Goal: Task Accomplishment & Management: Manage account settings

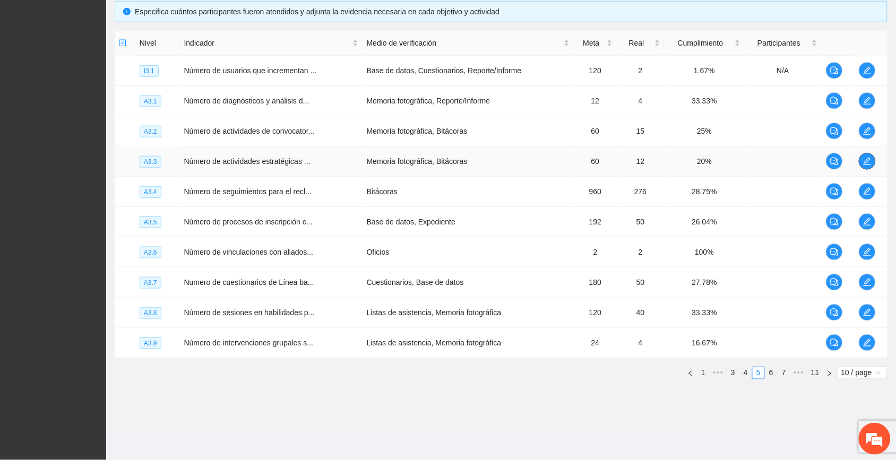
click at [863, 158] on span "edit" at bounding box center [868, 161] width 16 height 8
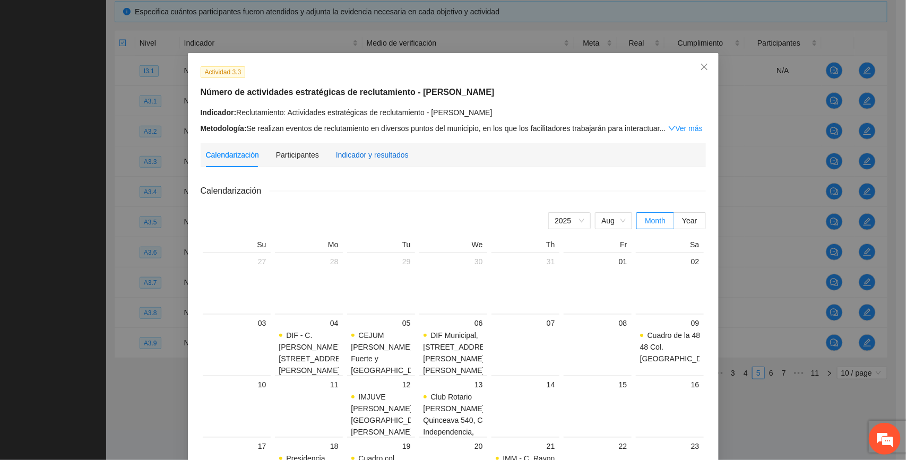
click at [375, 153] on div "Indicador y resultados" at bounding box center [372, 155] width 73 height 12
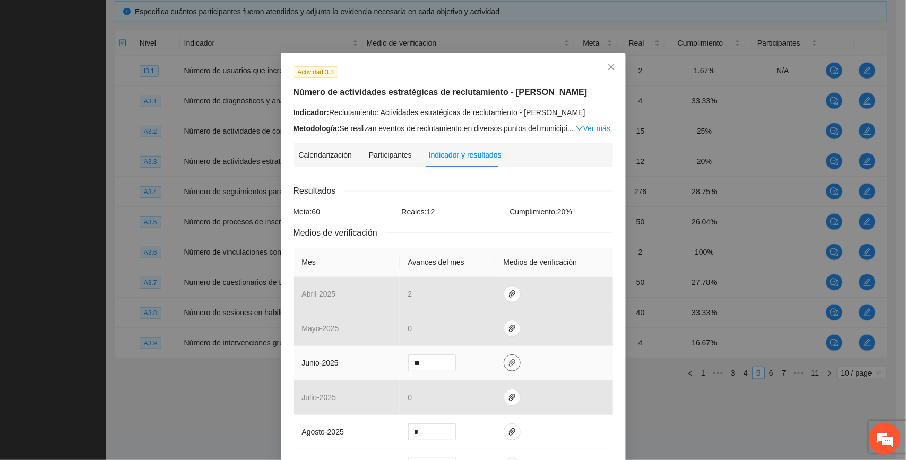
click at [508, 367] on icon "paper-clip" at bounding box center [512, 363] width 8 height 8
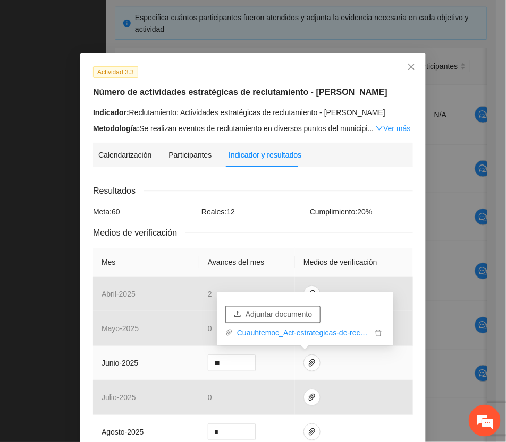
click at [296, 313] on span "Adjuntar documento" at bounding box center [278, 315] width 66 height 12
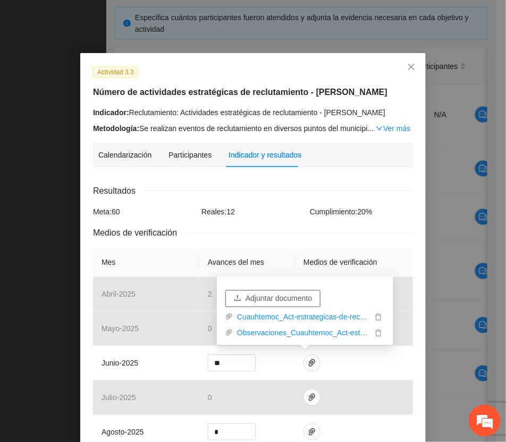
scroll to position [320, 0]
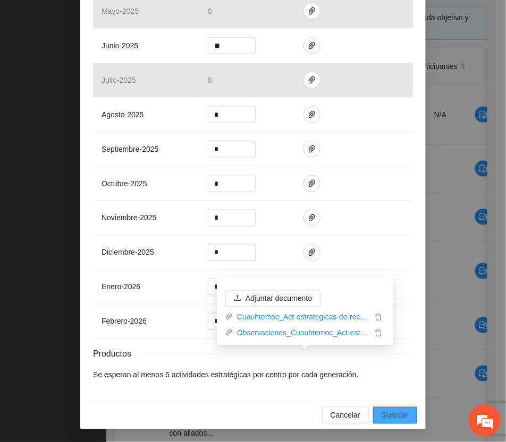
click at [399, 410] on span "Guardar" at bounding box center [394, 416] width 27 height 12
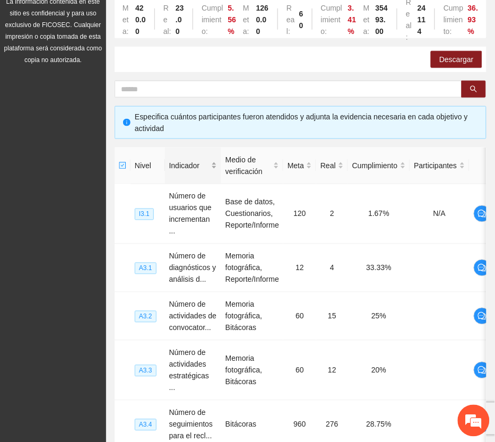
scroll to position [0, 0]
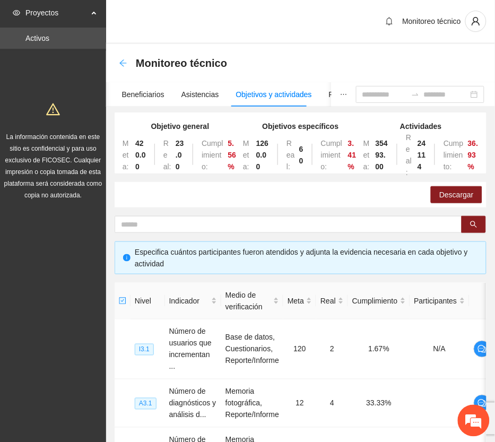
click at [123, 64] on icon "arrow-left" at bounding box center [123, 63] width 8 height 8
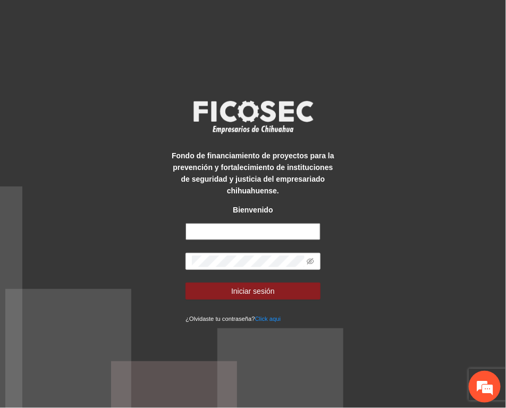
type input "**********"
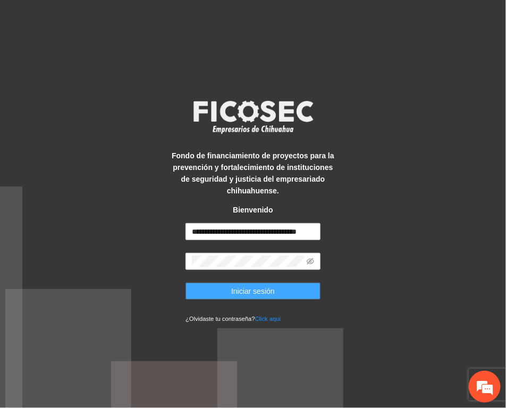
click at [296, 288] on button "Iniciar sesión" at bounding box center [252, 291] width 135 height 17
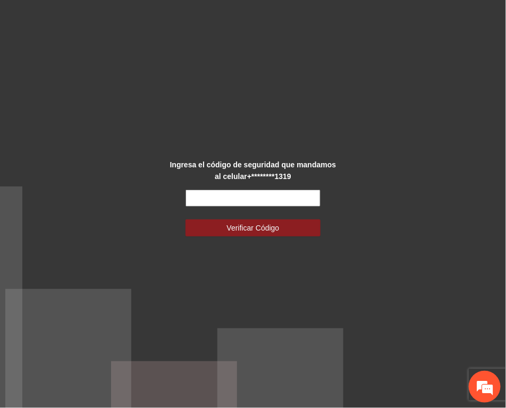
click at [301, 202] on input "text" at bounding box center [252, 198] width 135 height 17
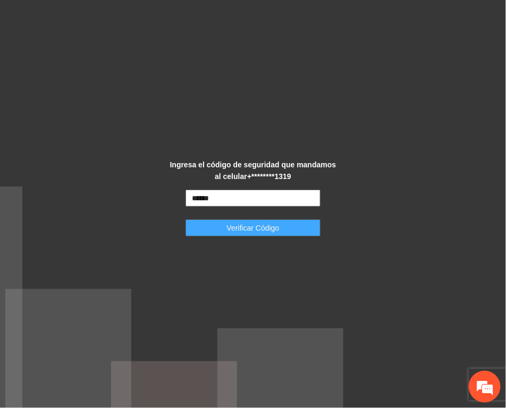
type input "******"
click at [295, 226] on button "Verificar Código" at bounding box center [252, 227] width 135 height 17
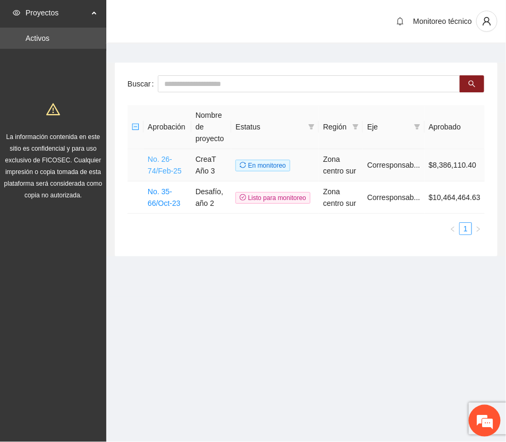
click at [160, 168] on link "No. 26-74/Feb-25" at bounding box center [165, 165] width 34 height 20
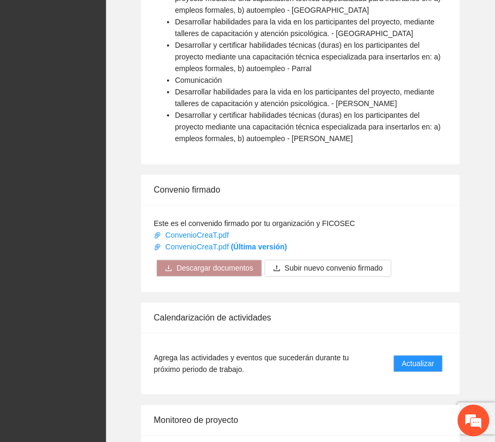
scroll to position [910, 0]
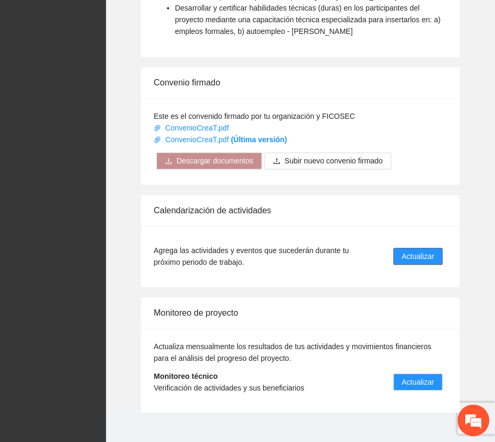
click at [429, 251] on span "Actualizar" at bounding box center [419, 257] width 32 height 12
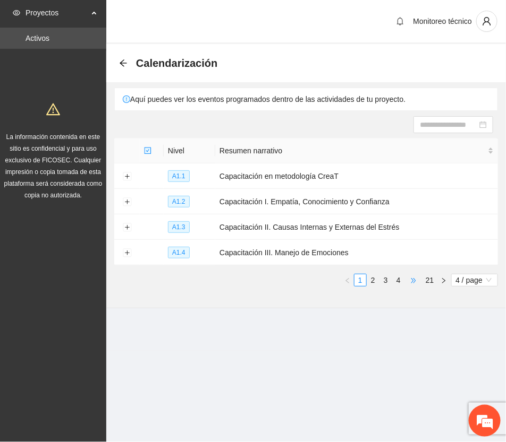
click at [412, 280] on span "•••" at bounding box center [413, 280] width 17 height 13
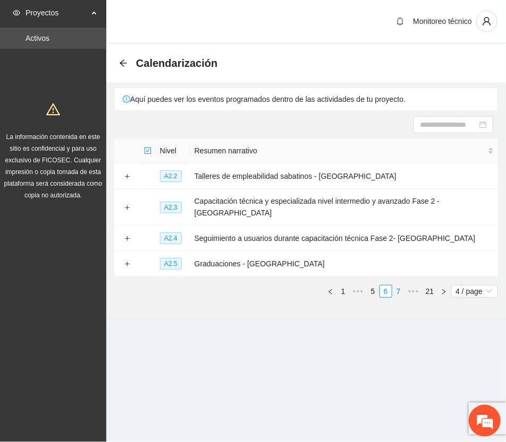
click at [397, 286] on link "7" at bounding box center [398, 292] width 12 height 12
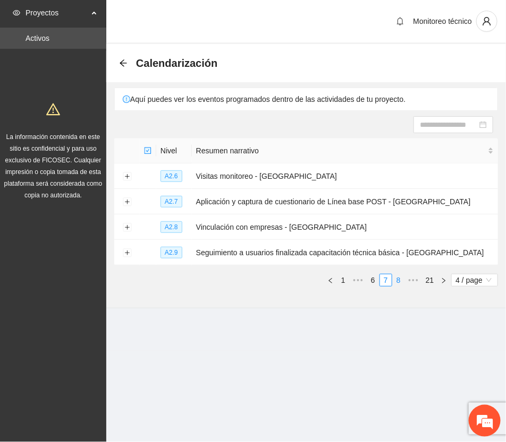
click at [397, 279] on link "8" at bounding box center [398, 281] width 12 height 12
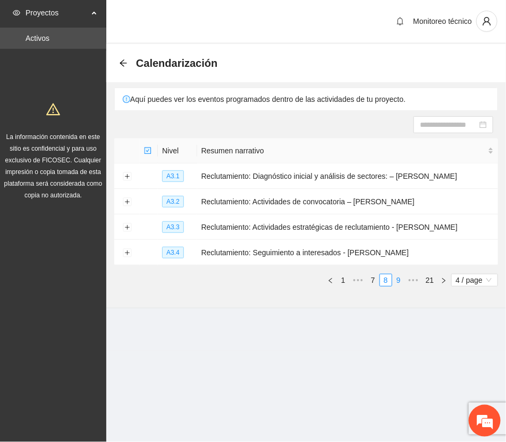
click at [397, 281] on link "9" at bounding box center [398, 281] width 12 height 12
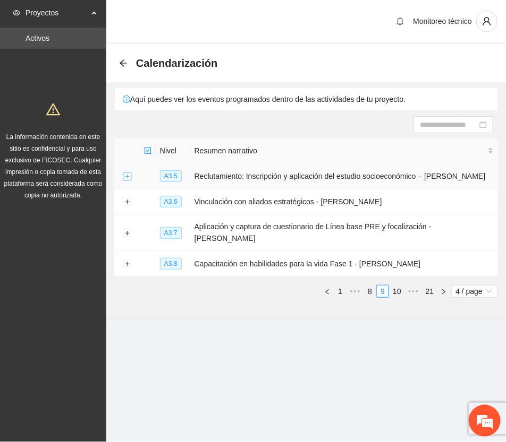
click at [125, 176] on button "Expand row" at bounding box center [127, 177] width 8 height 8
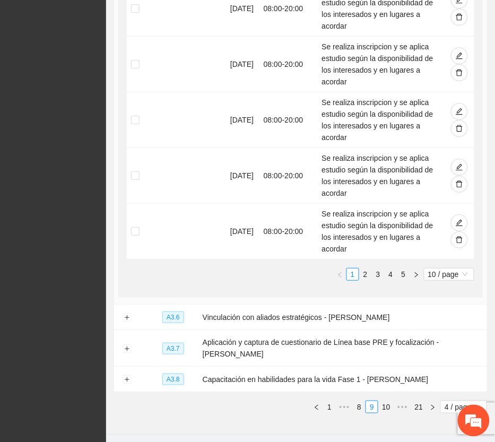
scroll to position [601, 0]
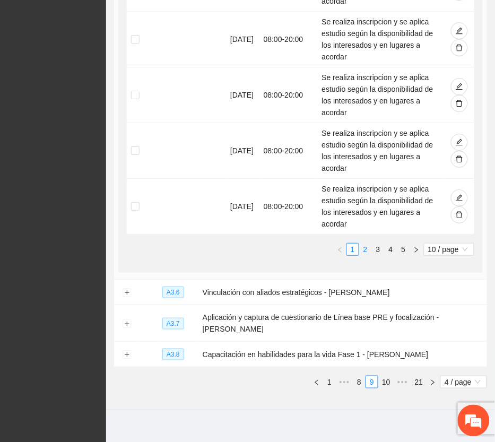
click at [365, 244] on link "2" at bounding box center [366, 250] width 12 height 12
click at [375, 244] on link "3" at bounding box center [379, 250] width 12 height 12
click at [379, 244] on link "3" at bounding box center [379, 250] width 12 height 12
click at [391, 244] on link "4" at bounding box center [392, 250] width 12 height 12
click at [400, 244] on link "5" at bounding box center [404, 250] width 12 height 12
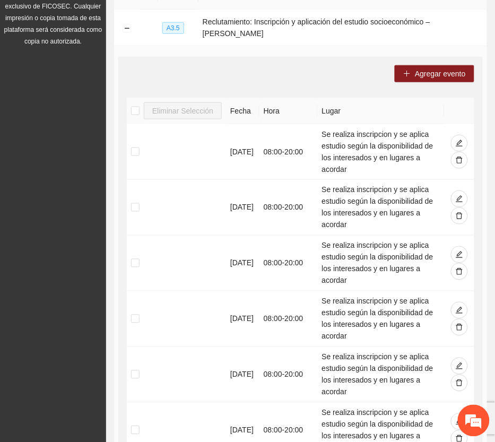
scroll to position [46, 0]
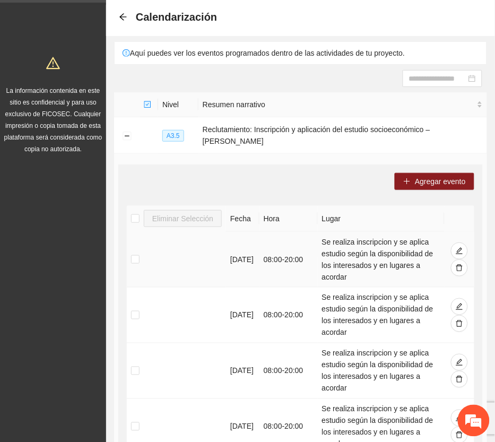
click at [344, 267] on td "Se realiza inscripcion y se aplica estudio según la disponibilidad de los inter…" at bounding box center [381, 260] width 127 height 56
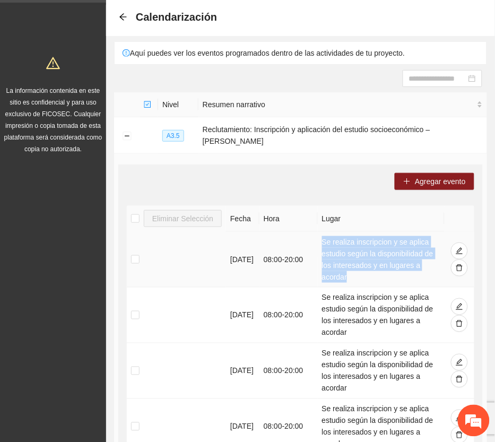
drag, startPoint x: 322, startPoint y: 230, endPoint x: 347, endPoint y: 250, distance: 32.1
click at [348, 263] on td "Se realiza inscripcion y se aplica estudio según la disponibilidad de los inter…" at bounding box center [381, 260] width 127 height 56
drag, startPoint x: 345, startPoint y: 245, endPoint x: 127, endPoint y: 134, distance: 244.6
click at [127, 134] on button "Collapse row" at bounding box center [127, 136] width 8 height 8
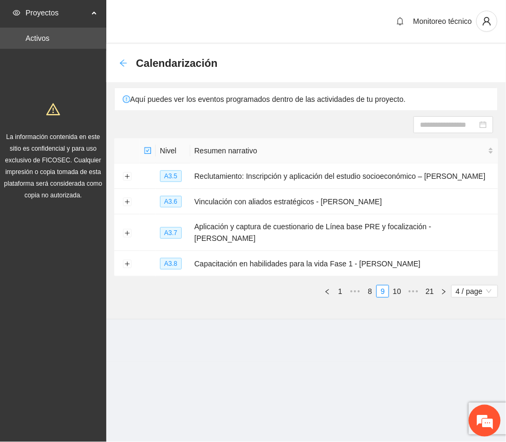
click at [120, 64] on icon "arrow-left" at bounding box center [123, 63] width 8 height 8
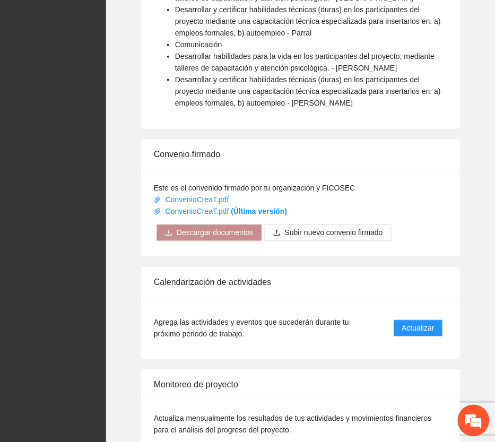
scroll to position [910, 0]
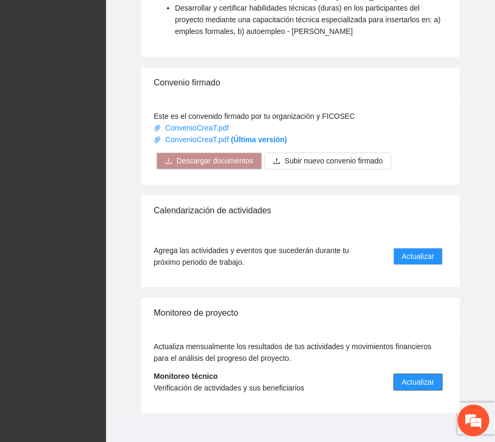
click at [426, 377] on span "Actualizar" at bounding box center [419, 383] width 32 height 12
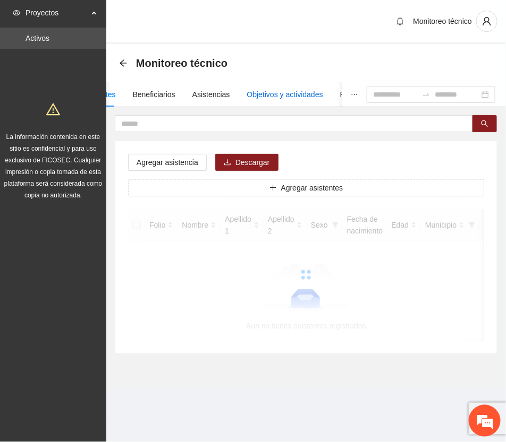
click at [294, 90] on div "Objetivos y actividades" at bounding box center [285, 95] width 76 height 12
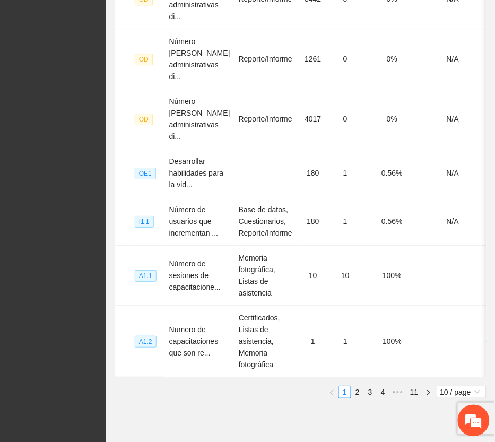
scroll to position [543, 0]
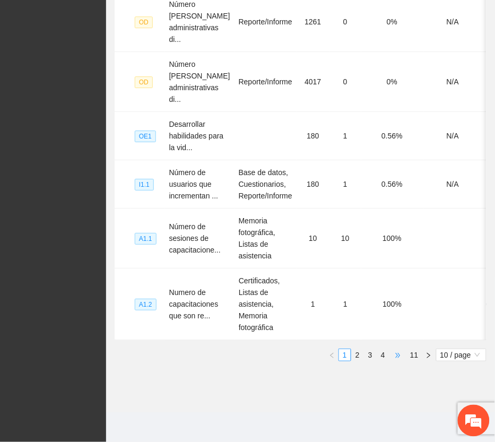
click at [397, 352] on span "•••" at bounding box center [398, 355] width 17 height 13
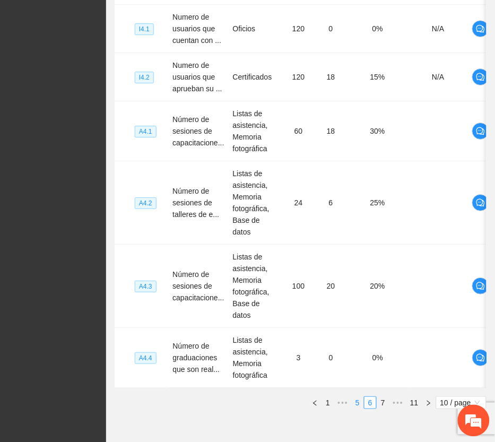
click at [356, 397] on link "5" at bounding box center [358, 403] width 12 height 12
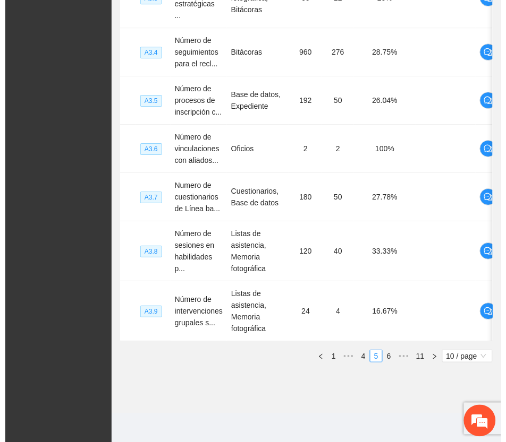
scroll to position [235, 0]
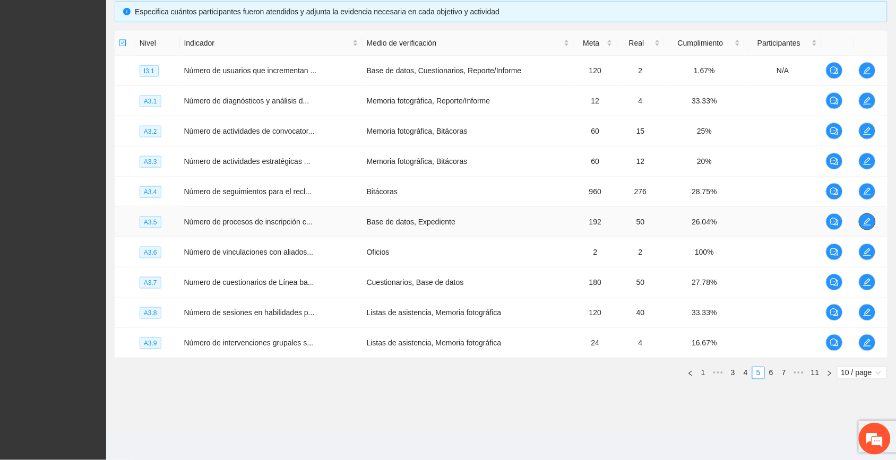
click at [505, 222] on icon "edit" at bounding box center [867, 221] width 7 height 7
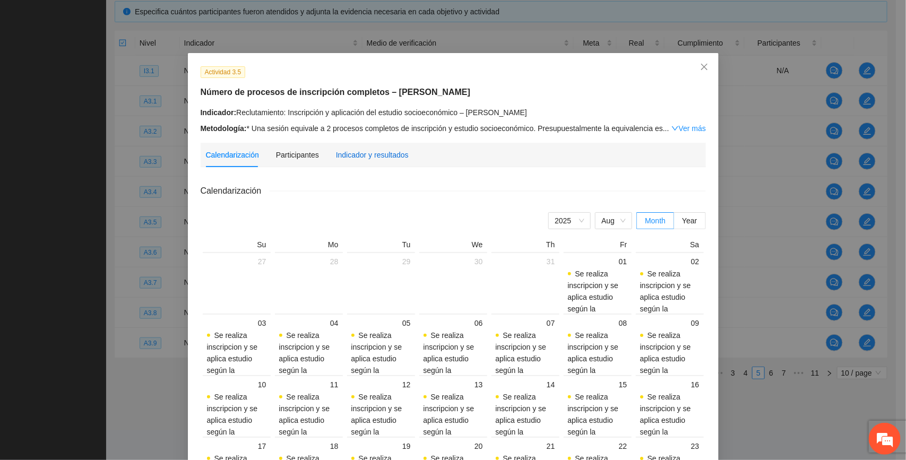
click at [349, 150] on div "Indicador y resultados" at bounding box center [372, 155] width 73 height 12
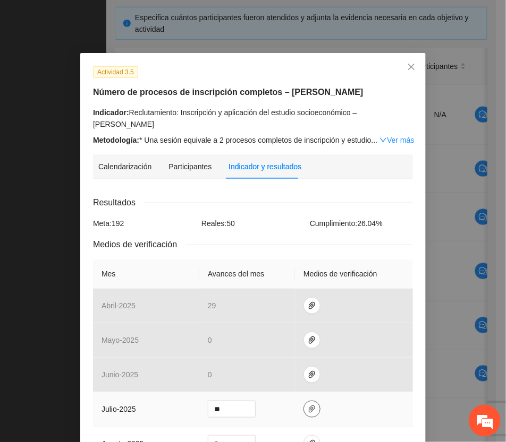
click at [309, 406] on icon "paper-clip" at bounding box center [312, 409] width 6 height 7
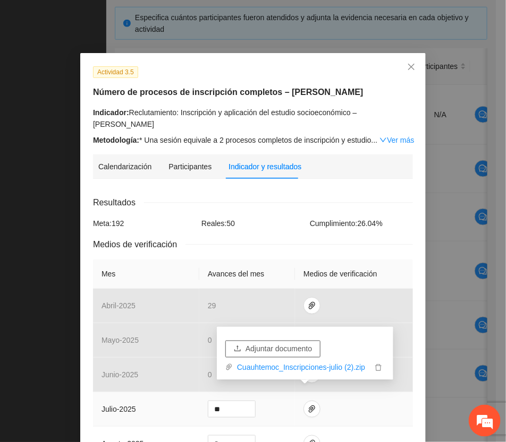
click at [287, 344] on span "Adjuntar documento" at bounding box center [278, 350] width 66 height 12
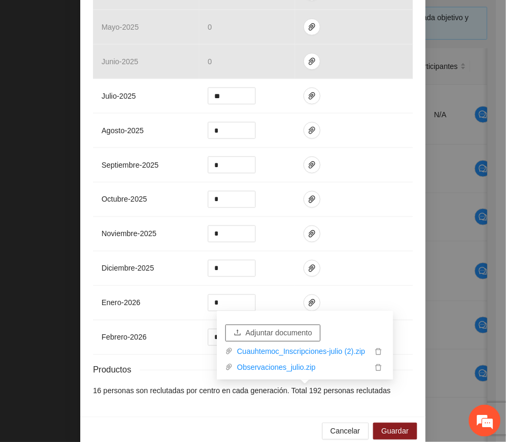
scroll to position [320, 0]
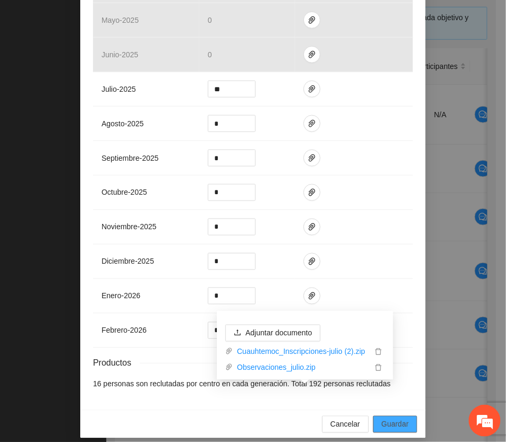
click at [399, 419] on span "Guardar" at bounding box center [394, 425] width 27 height 12
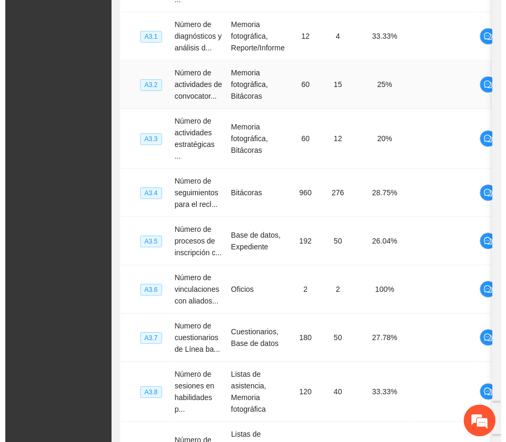
scroll to position [235, 0]
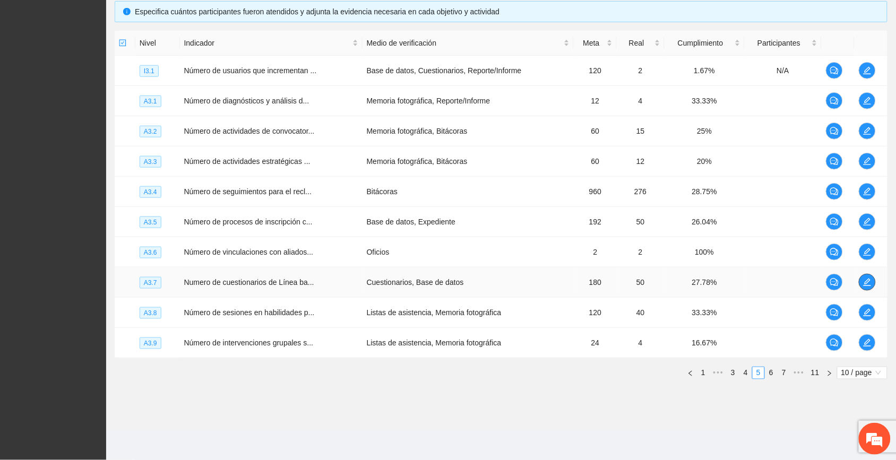
click at [505, 285] on icon "edit" at bounding box center [867, 282] width 8 height 8
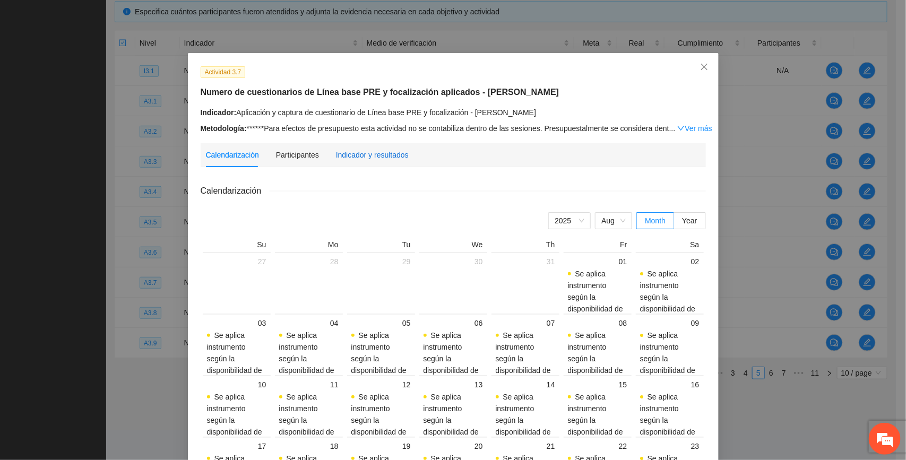
click at [388, 151] on div "Indicador y resultados" at bounding box center [372, 155] width 73 height 12
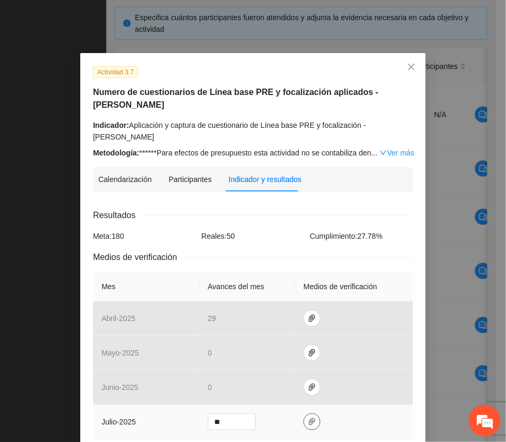
click at [309, 418] on icon "paper-clip" at bounding box center [312, 421] width 6 height 7
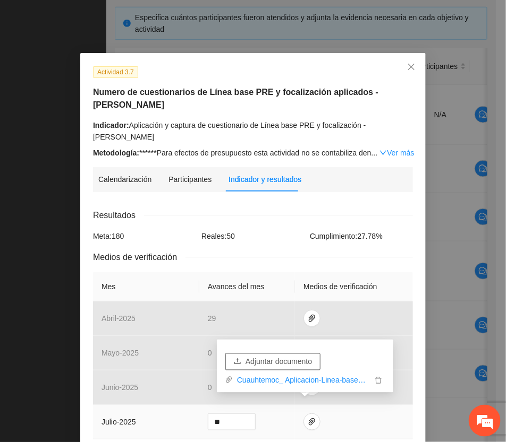
click at [301, 357] on span "Adjuntar documento" at bounding box center [278, 362] width 66 height 12
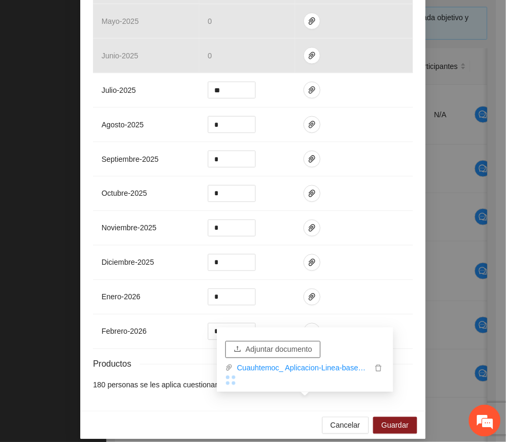
scroll to position [333, 0]
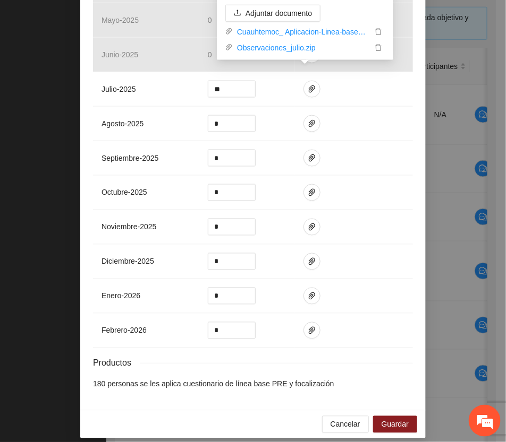
click at [275, 420] on div "Cancelar Guardar" at bounding box center [252, 424] width 345 height 28
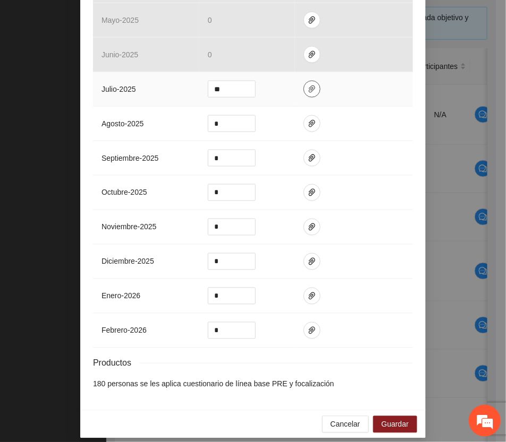
click at [309, 85] on icon "paper-clip" at bounding box center [312, 88] width 6 height 7
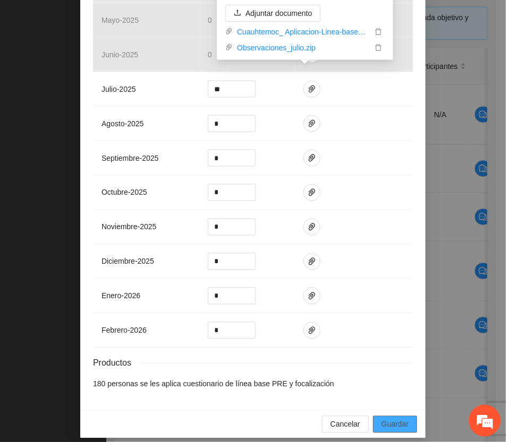
click at [394, 421] on span "Guardar" at bounding box center [394, 425] width 27 height 12
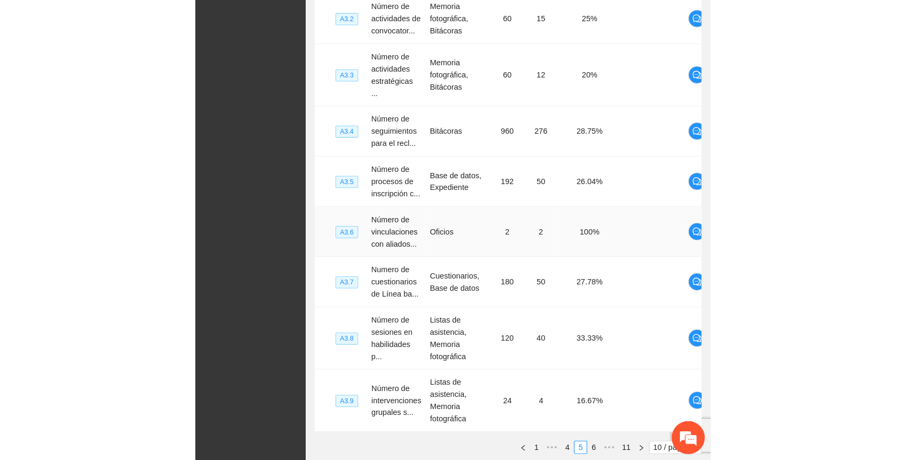
scroll to position [235, 0]
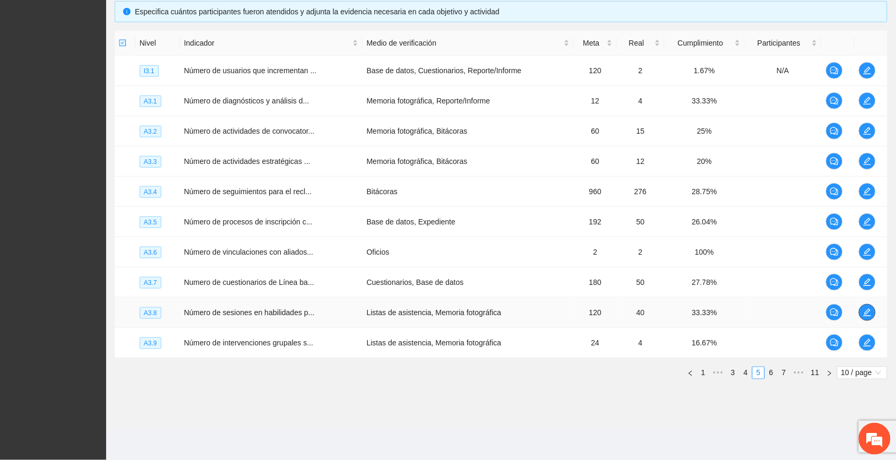
click at [505, 311] on icon "edit" at bounding box center [867, 313] width 8 height 8
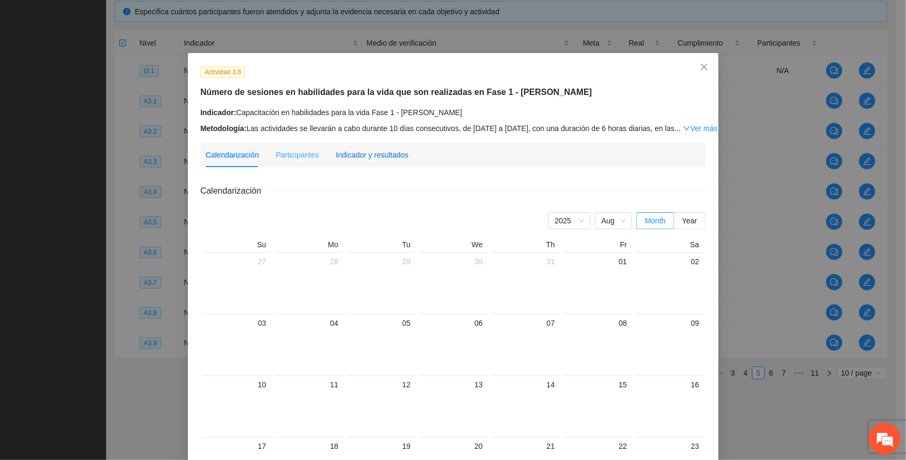
click at [387, 152] on div "Indicador y resultados" at bounding box center [372, 155] width 73 height 12
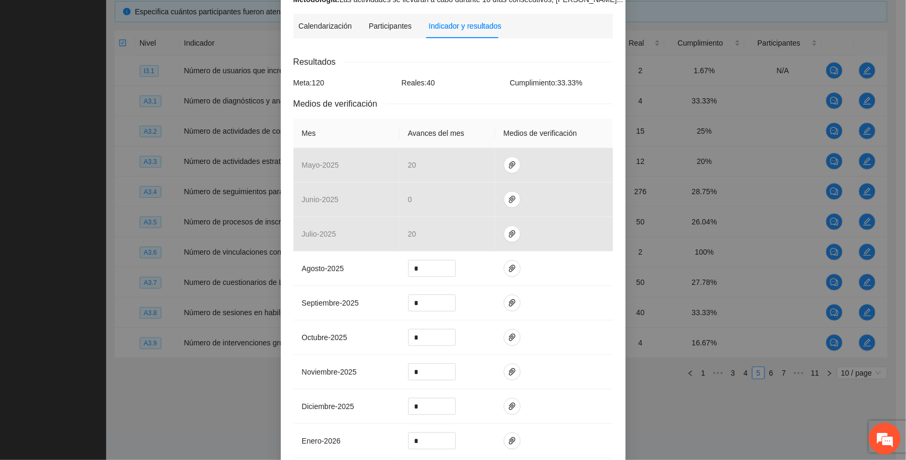
scroll to position [199, 0]
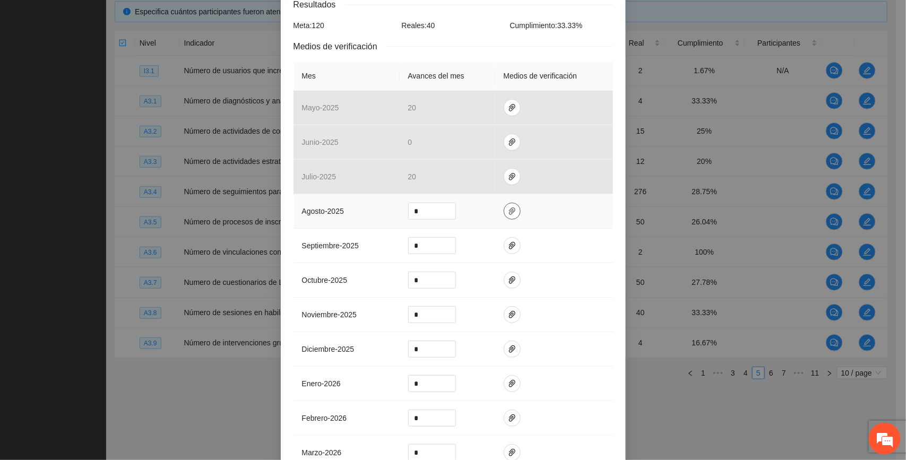
click at [505, 213] on icon "paper-clip" at bounding box center [512, 211] width 8 height 8
click at [502, 178] on span "Adjuntar documento" at bounding box center [479, 180] width 66 height 12
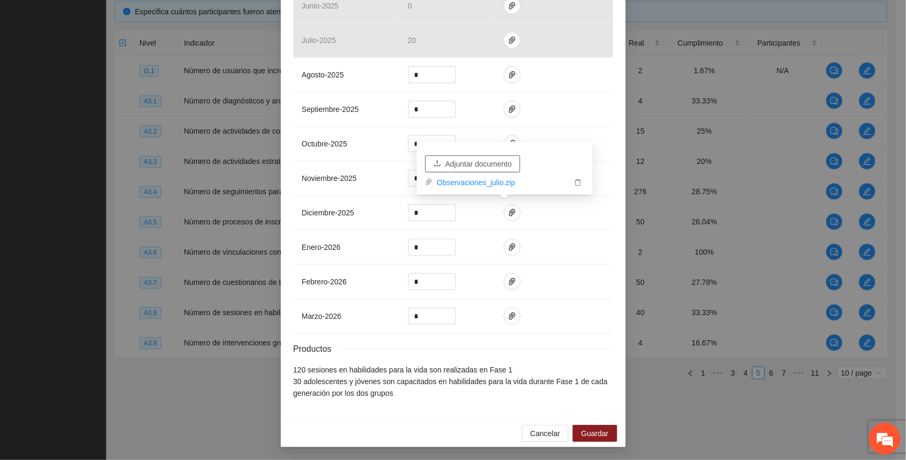
scroll to position [339, 0]
click at [505, 434] on span "Guardar" at bounding box center [594, 434] width 27 height 12
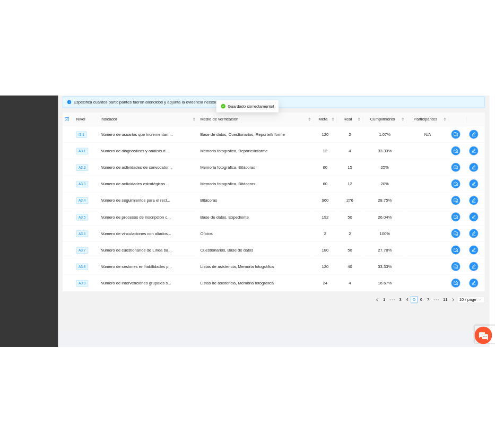
scroll to position [286, 0]
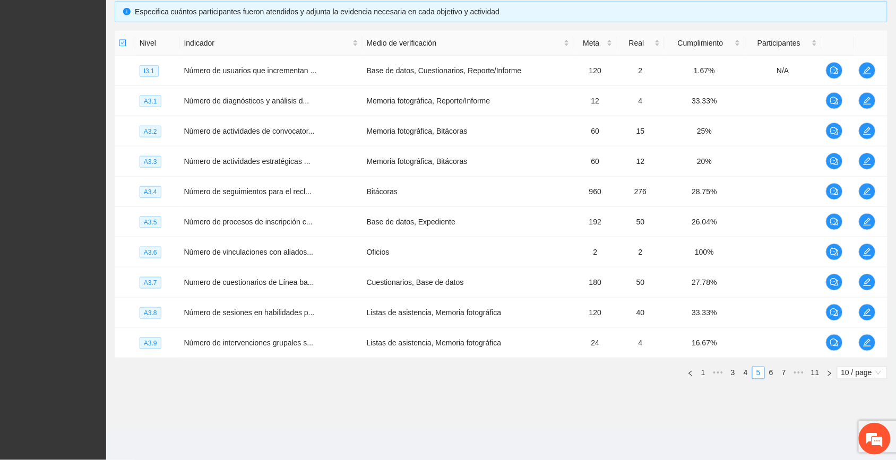
click at [272, 386] on div "Nivel Indicador Medio de verificación Meta Real Cumplimiento Participantes I3.1…" at bounding box center [501, 209] width 773 height 357
click at [505, 312] on button "button" at bounding box center [867, 312] width 17 height 17
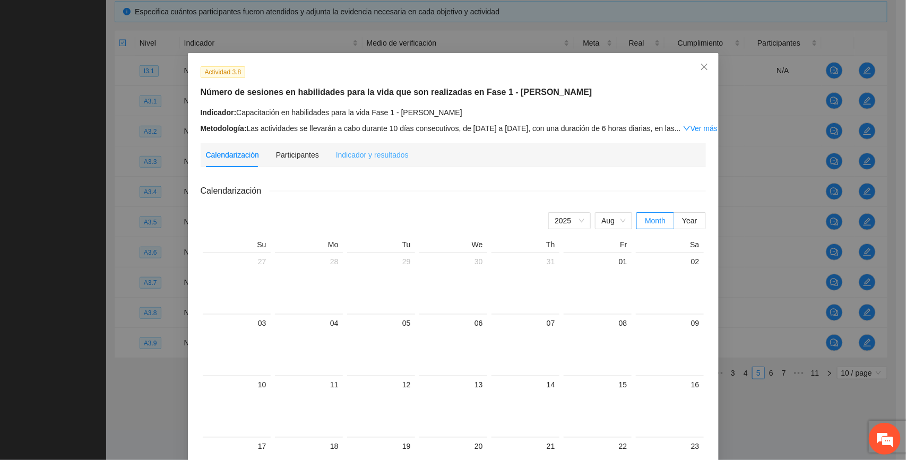
click at [367, 148] on div "Indicador y resultados" at bounding box center [372, 155] width 73 height 24
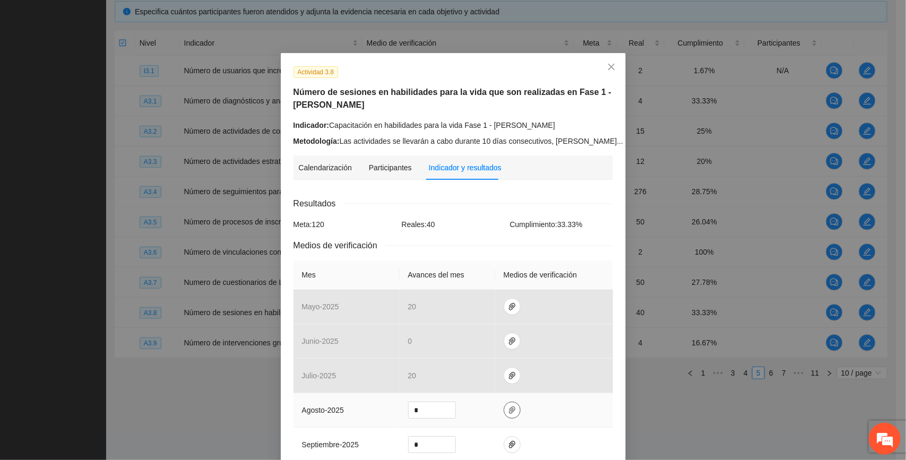
click at [505, 408] on icon "paper-clip" at bounding box center [512, 410] width 8 height 8
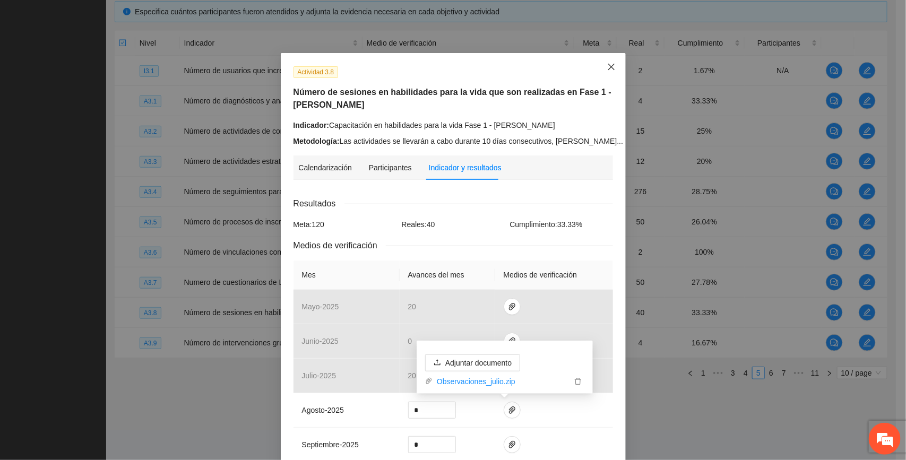
click at [505, 65] on icon "close" at bounding box center [611, 67] width 6 height 6
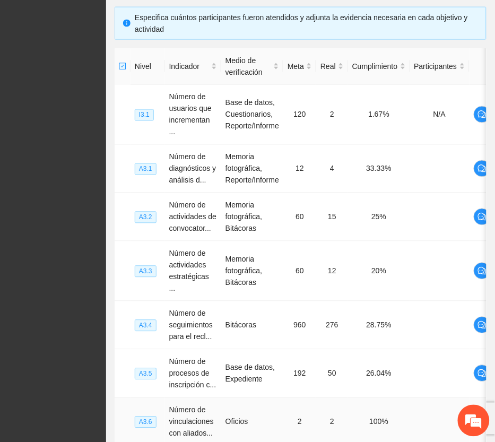
click at [338, 429] on td "2" at bounding box center [332, 422] width 32 height 48
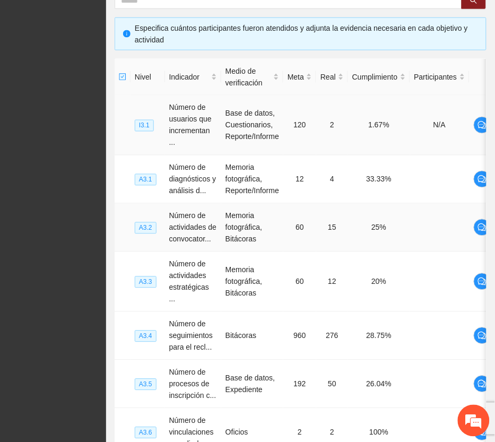
scroll to position [0, 0]
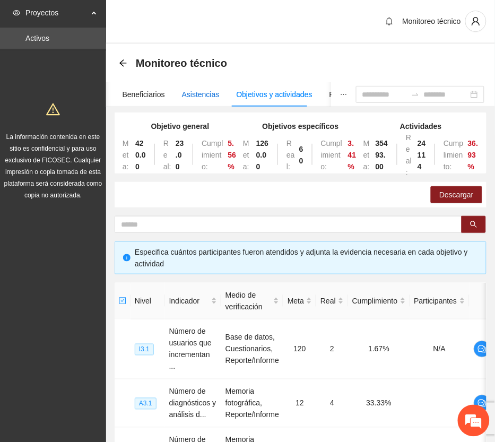
click at [187, 93] on div "Asistencias" at bounding box center [201, 95] width 38 height 12
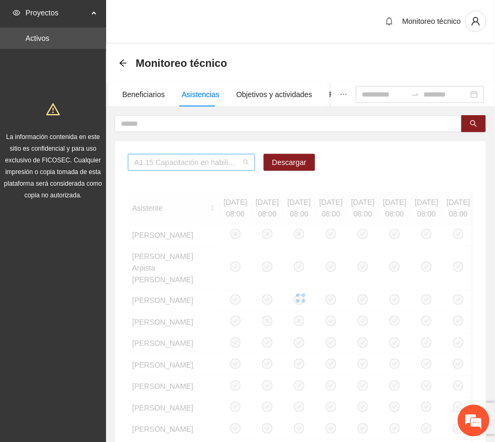
click at [247, 162] on span "A1.15 Capacitación en habilidades para la vida Fase 1 - [GEOGRAPHIC_DATA]" at bounding box center [191, 163] width 115 height 16
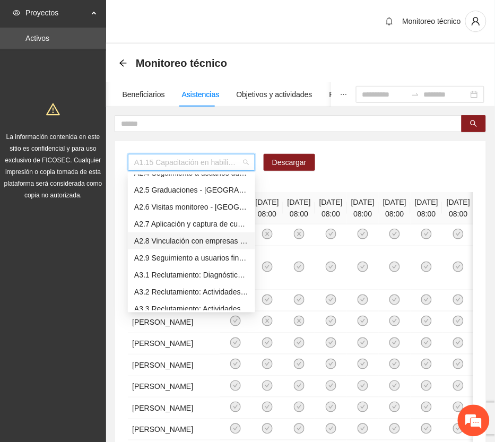
scroll to position [517, 0]
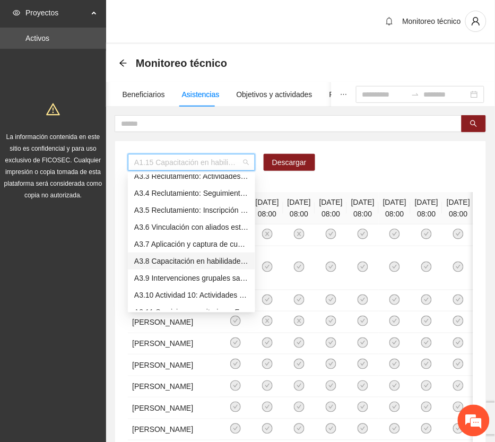
click at [173, 258] on div "A3.8 Capacitación en habilidades para la vida Fase 1 - [PERSON_NAME]" at bounding box center [191, 261] width 115 height 12
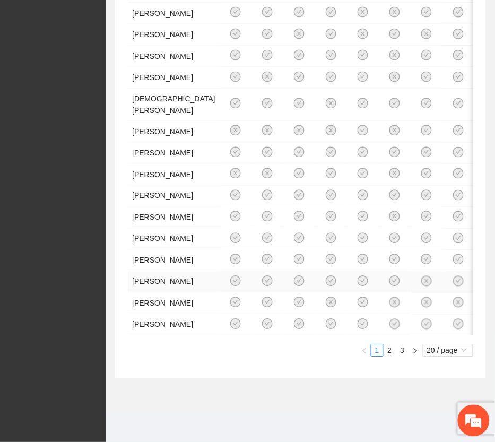
scroll to position [863, 0]
click at [389, 356] on link "2" at bounding box center [390, 351] width 12 height 12
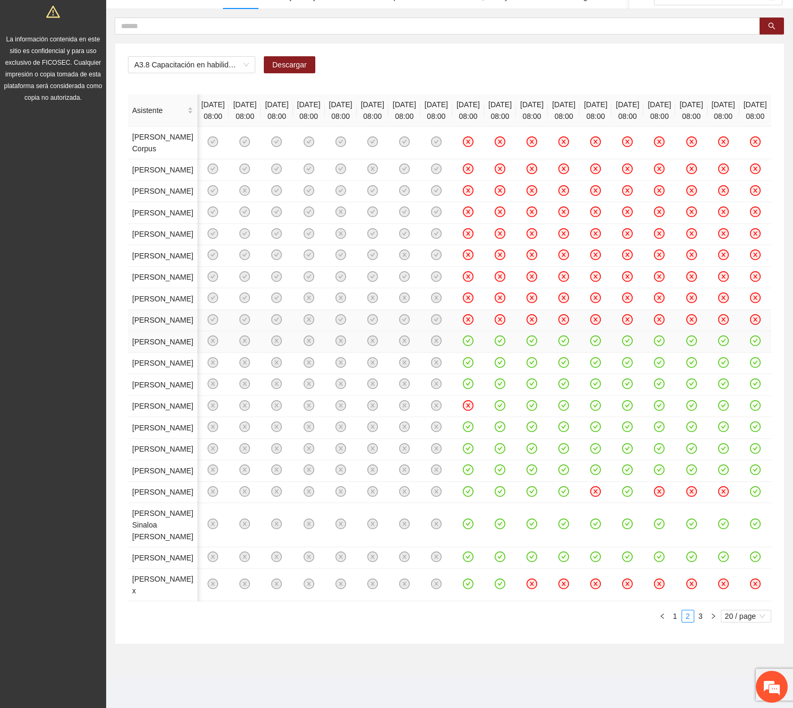
scroll to position [301, 0]
click at [464, 389] on icon "check-circle" at bounding box center [468, 384] width 9 height 9
click at [496, 389] on icon "check-circle" at bounding box center [500, 384] width 9 height 9
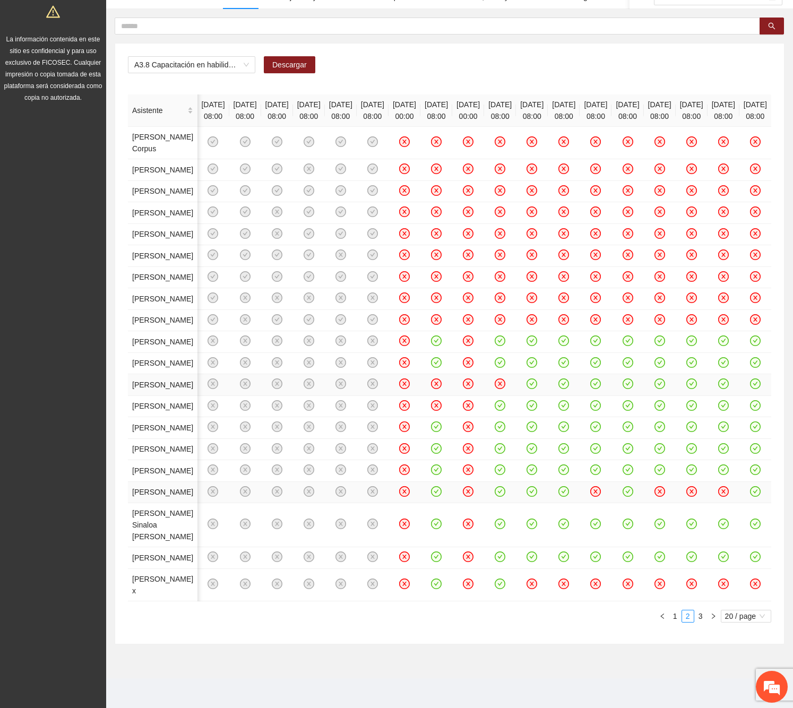
scroll to position [426, 0]
click at [399, 336] on icon "close-circle" at bounding box center [404, 341] width 11 height 11
click at [464, 337] on icon "close-circle" at bounding box center [468, 341] width 9 height 9
click at [400, 337] on icon "check-circle" at bounding box center [404, 341] width 9 height 9
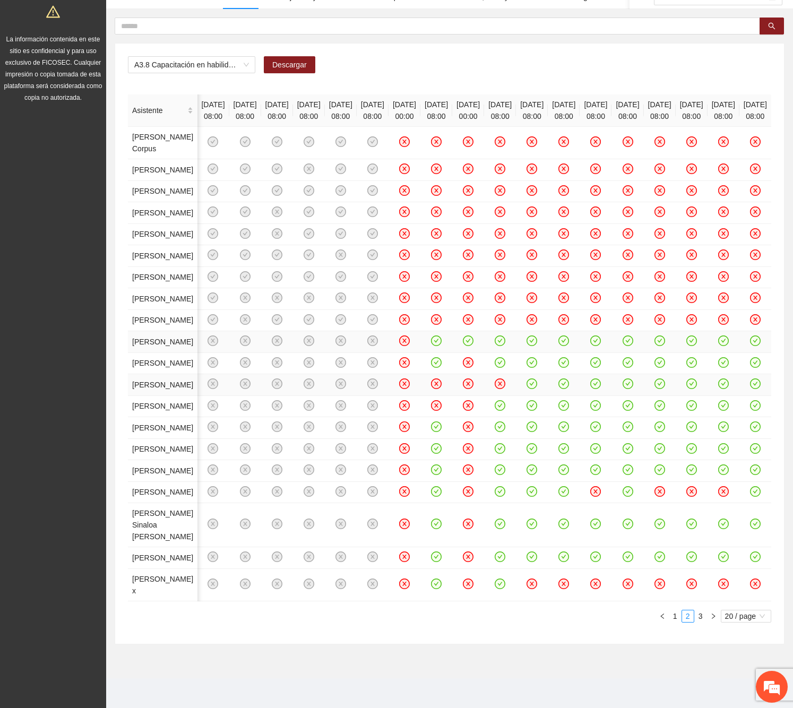
click at [464, 346] on icon "check-circle" at bounding box center [468, 341] width 9 height 9
click at [505, 380] on icon "check-circle" at bounding box center [532, 384] width 9 height 9
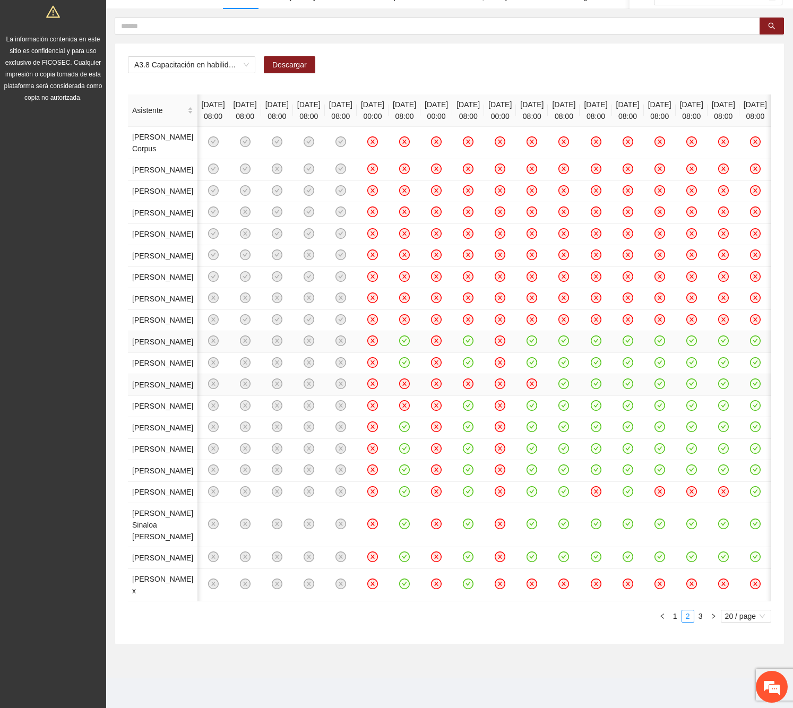
click at [505, 380] on icon "check-circle" at bounding box center [564, 384] width 9 height 9
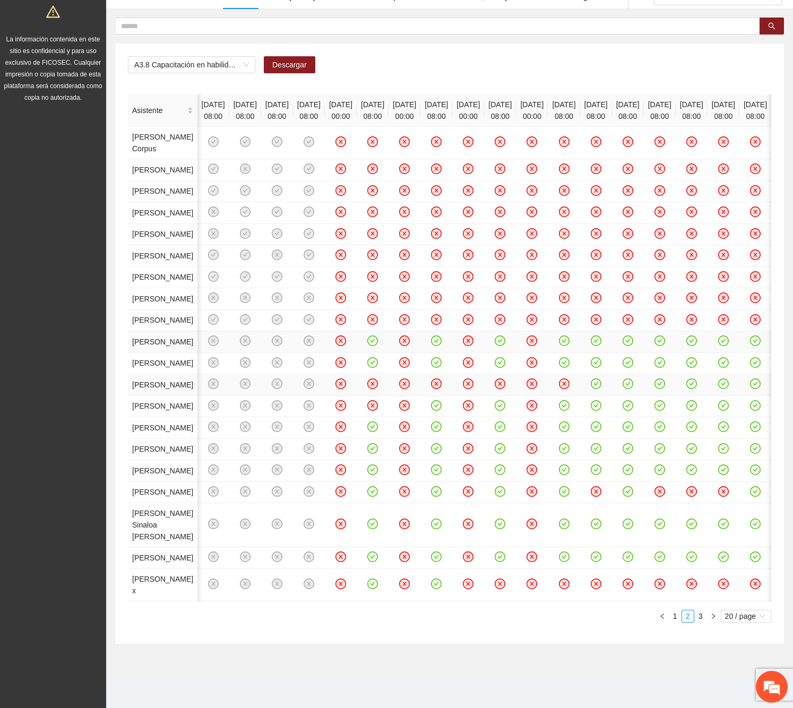
scroll to position [425, 0]
click at [432, 380] on icon "close-circle" at bounding box center [436, 384] width 9 height 9
click at [432, 380] on icon "check-circle" at bounding box center [436, 384] width 9 height 9
click at [464, 410] on icon "close-circle" at bounding box center [468, 405] width 9 height 9
click at [505, 408] on icon "close-circle" at bounding box center [533, 406] width 4 height 4
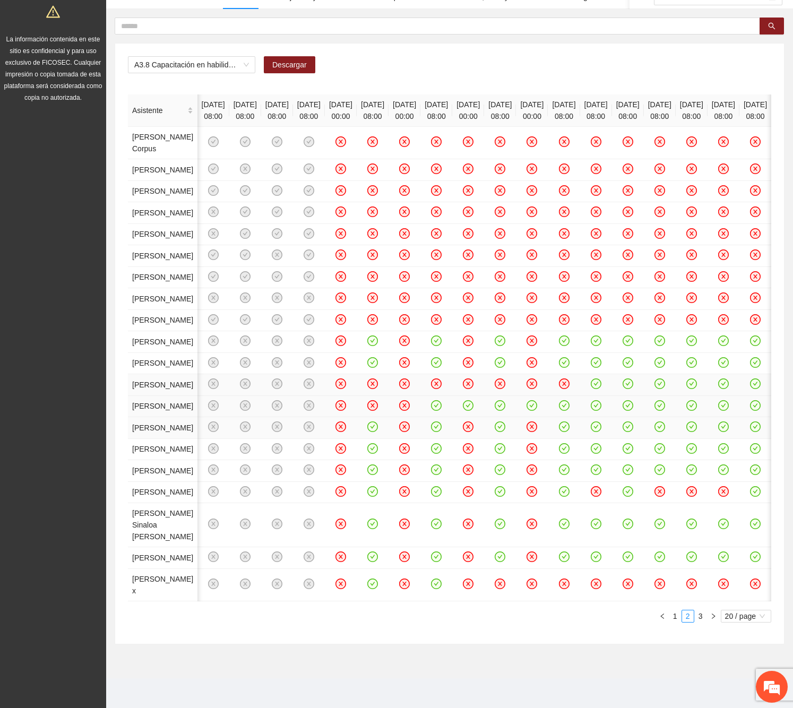
click at [464, 432] on icon "close-circle" at bounding box center [468, 427] width 9 height 9
click at [505, 432] on icon "close-circle" at bounding box center [532, 427] width 11 height 11
click at [369, 442] on icon "check-circle" at bounding box center [373, 448] width 9 height 9
click at [432, 442] on icon "check-circle" at bounding box center [436, 448] width 9 height 9
click at [496, 442] on icon "check-circle" at bounding box center [500, 448] width 9 height 9
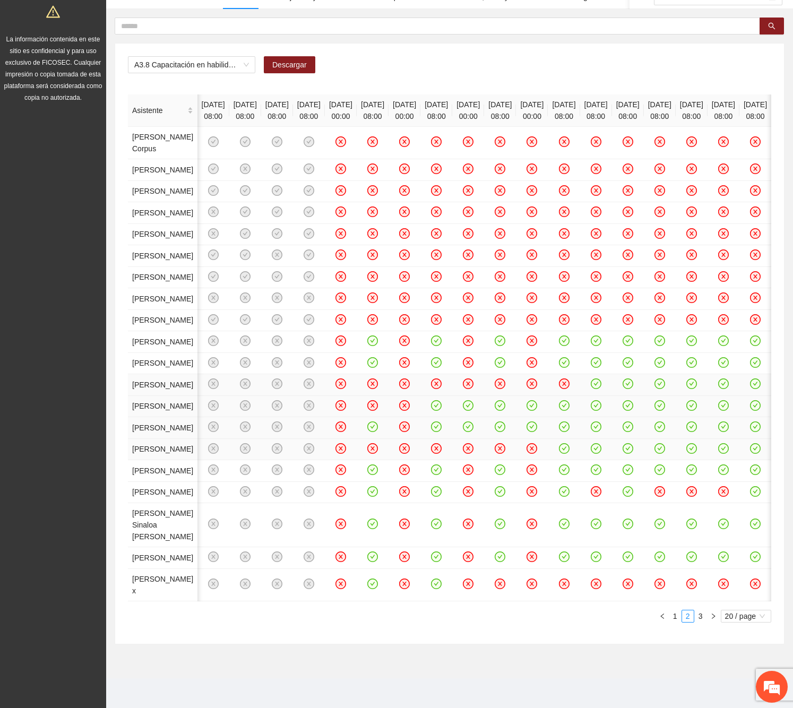
click at [505, 442] on icon "check-circle" at bounding box center [564, 448] width 11 height 11
click at [464, 442] on icon "close-circle" at bounding box center [468, 470] width 9 height 9
click at [505, 442] on icon "close-circle" at bounding box center [532, 470] width 9 height 9
click at [464, 442] on icon "close-circle" at bounding box center [468, 491] width 9 height 9
click at [505, 442] on icon "check-circle" at bounding box center [627, 491] width 9 height 9
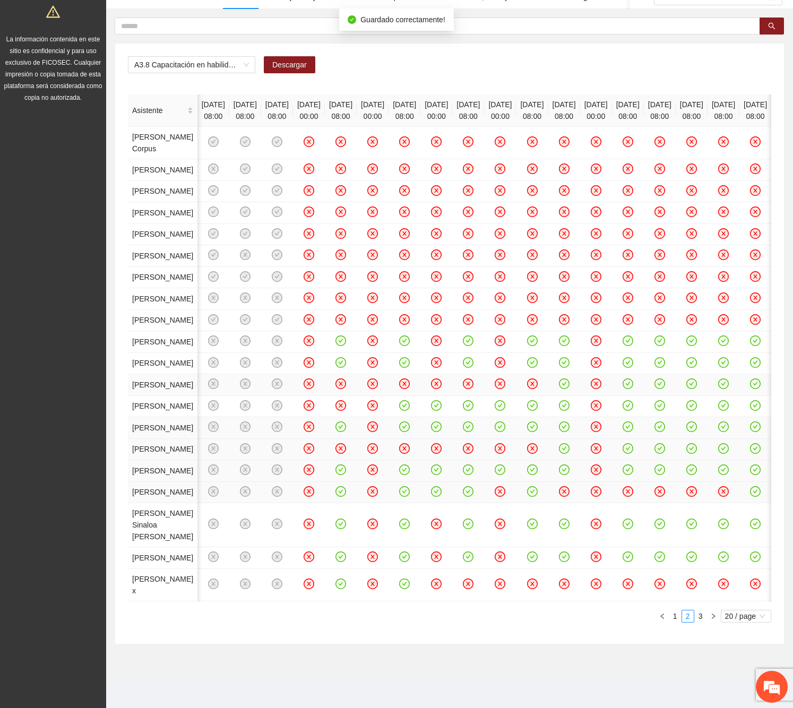
click at [505, 442] on icon "close-circle" at bounding box center [660, 491] width 9 height 9
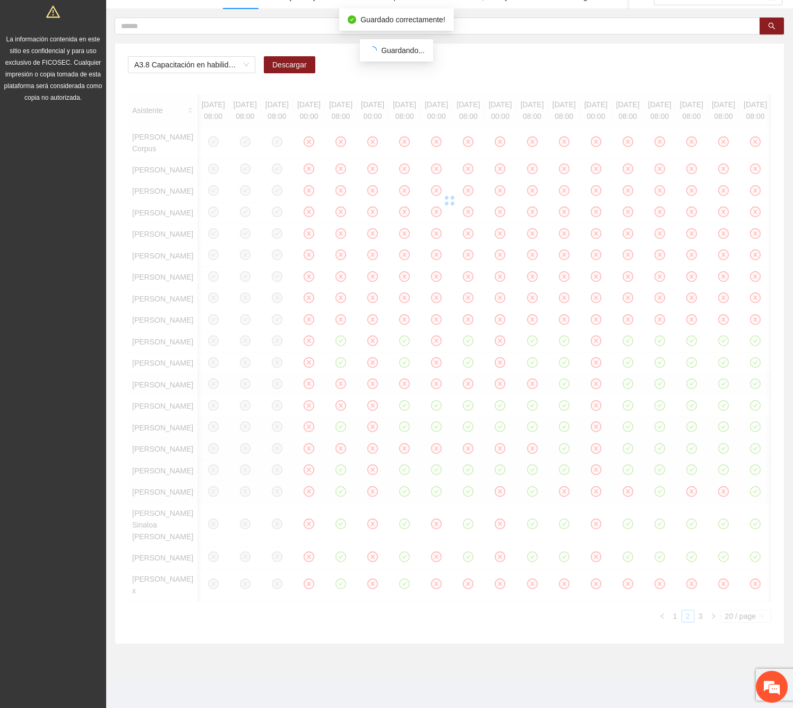
scroll to position [637, 0]
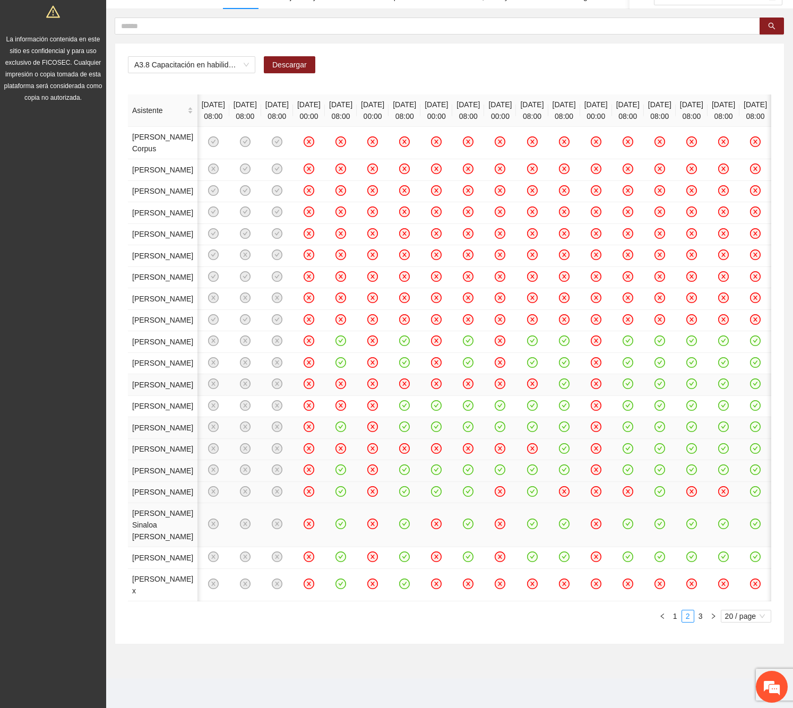
click at [339, 442] on icon "check-circle" at bounding box center [341, 525] width 5 height 4
click at [399, 442] on icon "check-circle" at bounding box center [404, 524] width 11 height 11
click at [464, 442] on icon "check-circle" at bounding box center [468, 524] width 9 height 9
click at [505, 442] on icon "check-circle" at bounding box center [532, 524] width 9 height 9
click at [505, 442] on icon "close-circle" at bounding box center [596, 524] width 9 height 9
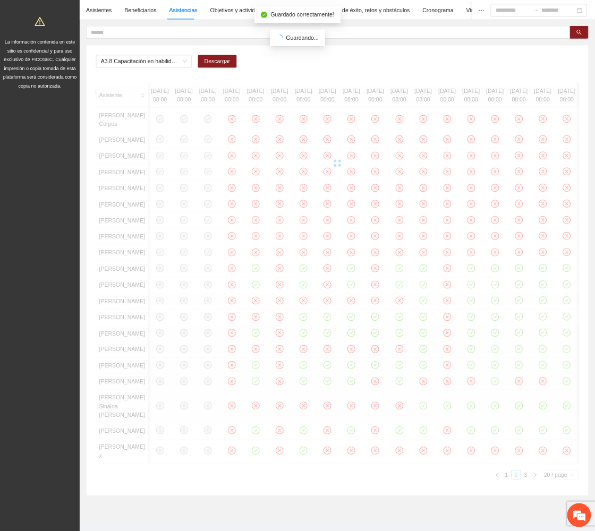
scroll to position [0, 0]
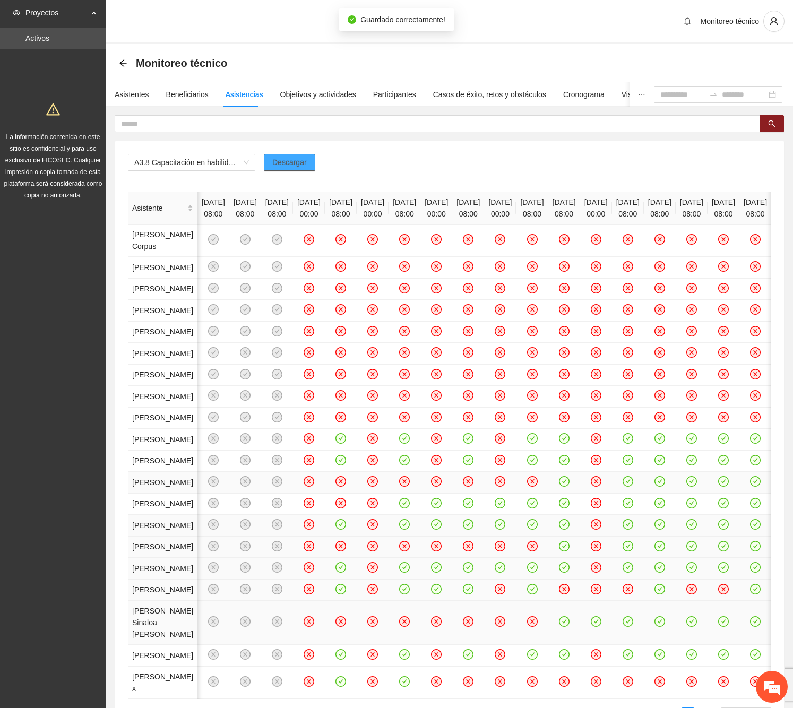
click at [290, 164] on span "Descargar" at bounding box center [289, 163] width 35 height 12
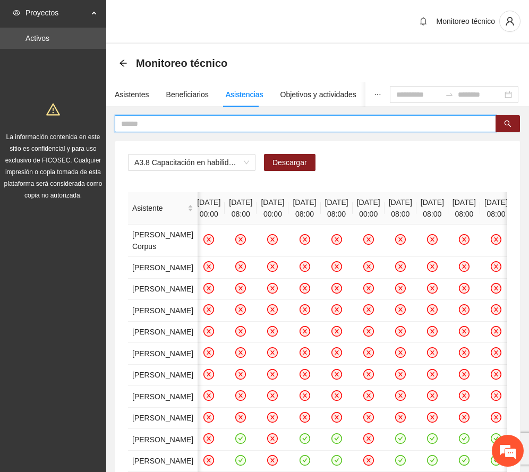
click at [196, 119] on input "text" at bounding box center [301, 124] width 360 height 12
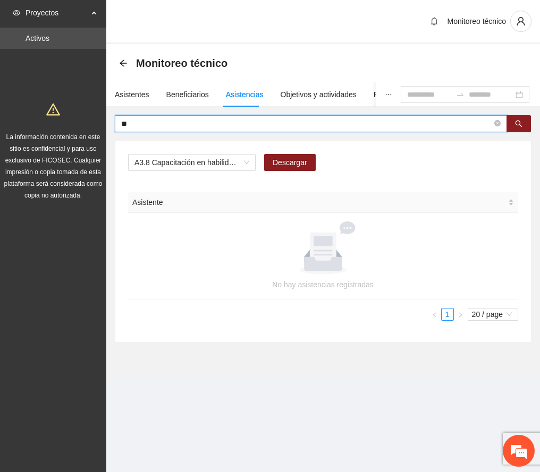
type input "*"
type input "******"
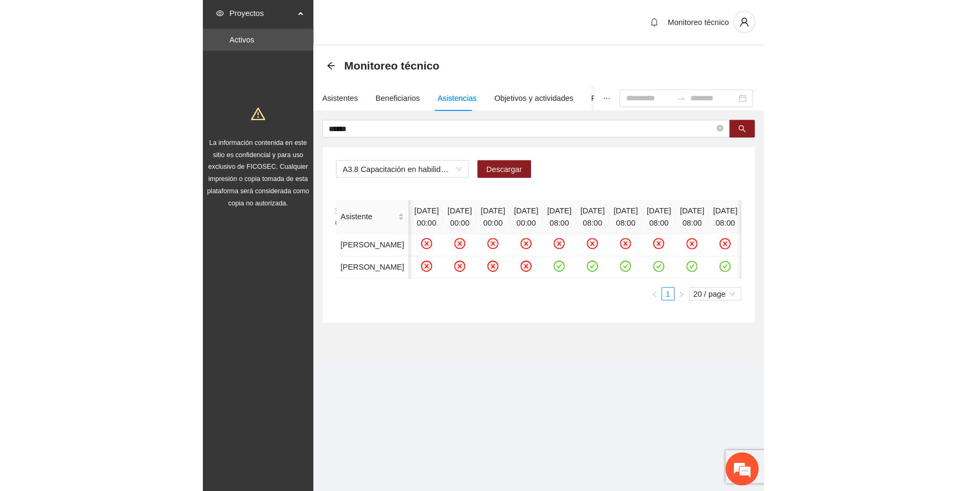
scroll to position [0, 335]
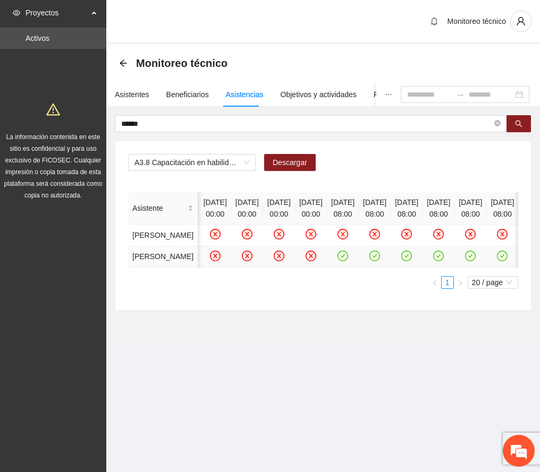
click at [345, 258] on icon "check-circle" at bounding box center [342, 256] width 5 height 4
click at [379, 260] on icon "check-circle" at bounding box center [374, 255] width 9 height 9
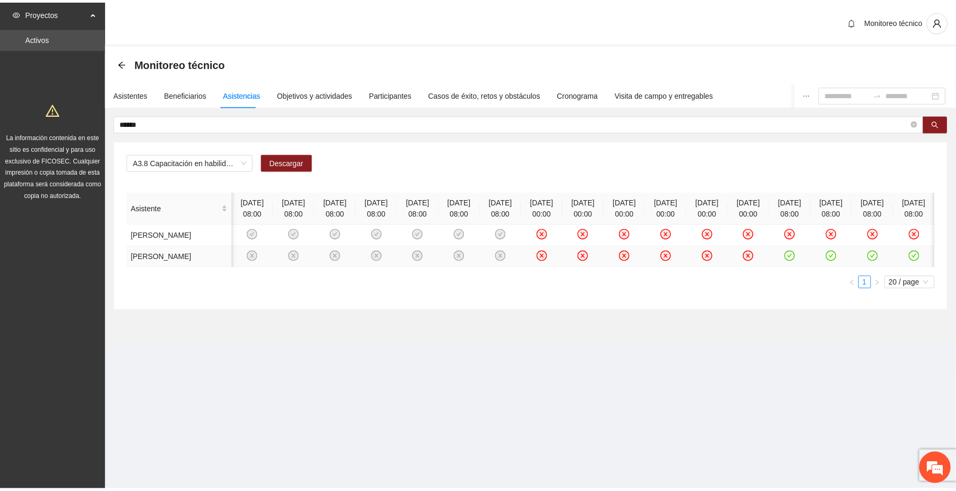
scroll to position [0, 39]
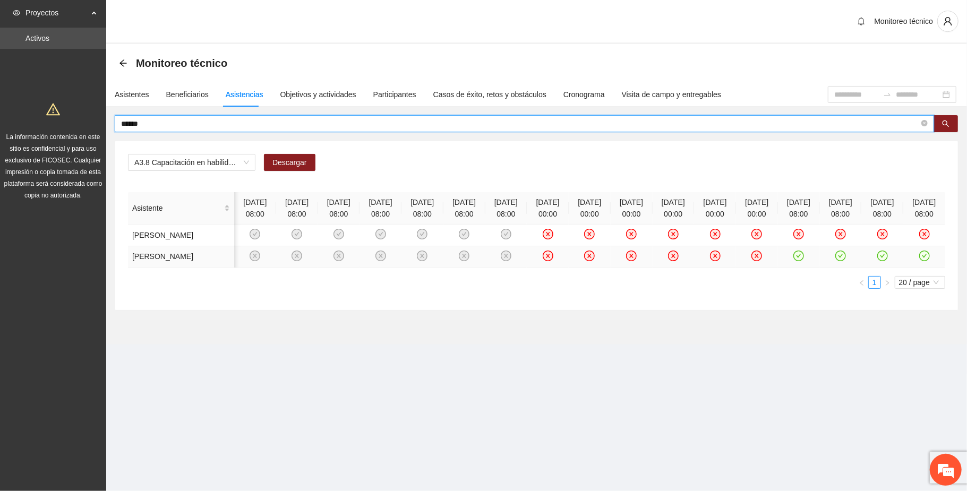
drag, startPoint x: 160, startPoint y: 126, endPoint x: 77, endPoint y: 136, distance: 84.0
click at [77, 138] on section "Proyectos Activos La información contenida en este sitio es confidencial y para…" at bounding box center [483, 245] width 967 height 491
click at [505, 121] on button "button" at bounding box center [946, 123] width 24 height 17
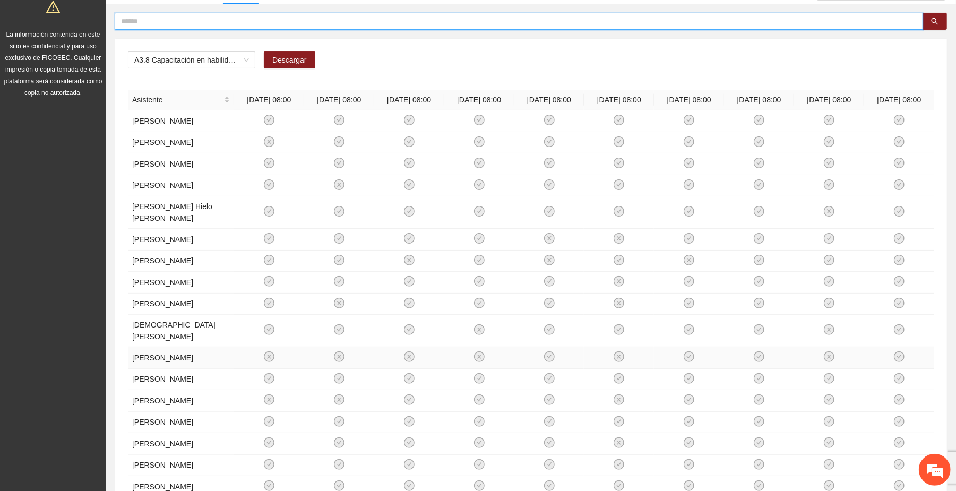
scroll to position [339, 0]
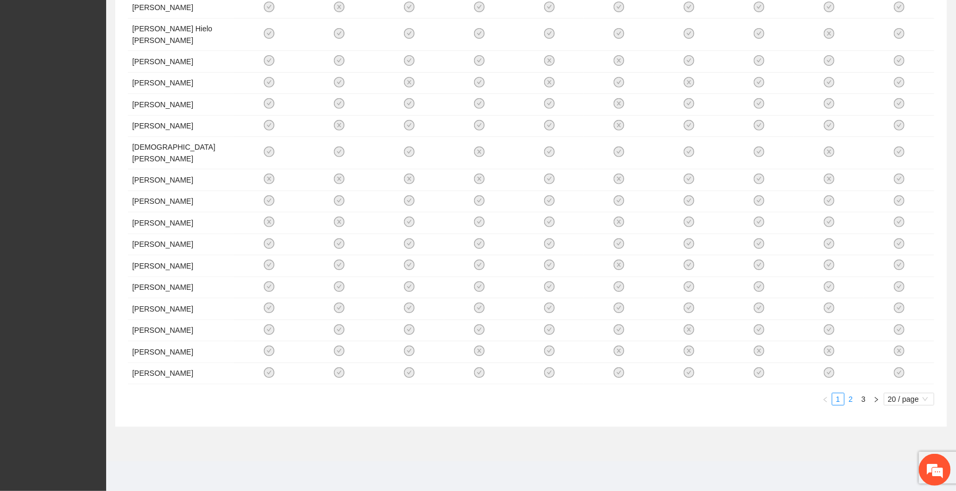
click at [505, 398] on link "2" at bounding box center [851, 399] width 12 height 12
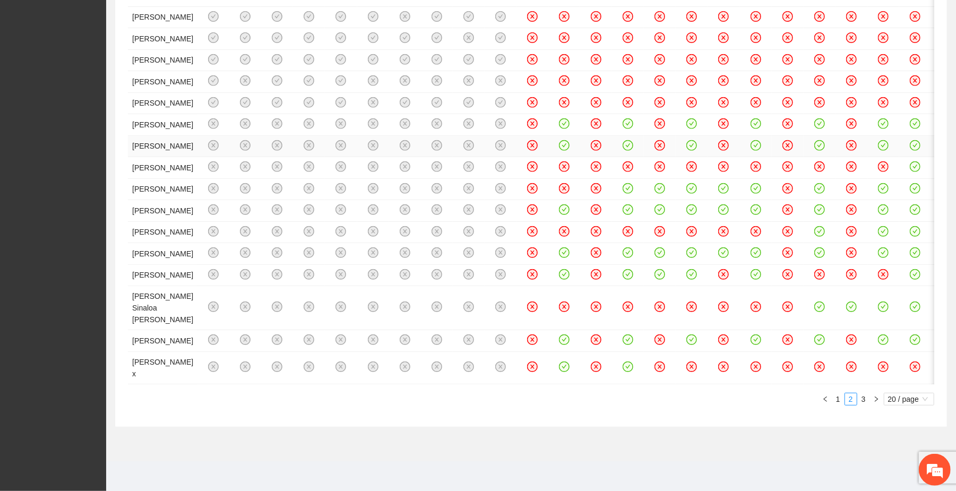
scroll to position [410, 0]
